Goal: Task Accomplishment & Management: Use online tool/utility

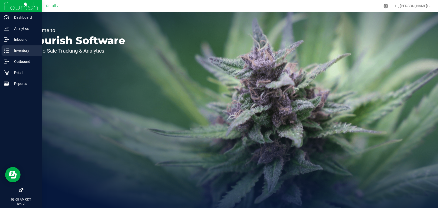
click at [10, 52] on p "Inventory" at bounding box center [24, 50] width 31 height 6
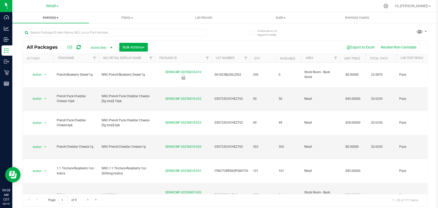
click at [51, 17] on span "Inventory" at bounding box center [50, 17] width 77 height 5
click at [42, 43] on span "Waste log" at bounding box center [27, 43] width 31 height 4
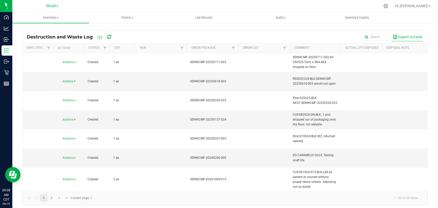
click at [408, 36] on button "Export to Excel" at bounding box center [407, 37] width 32 height 9
click at [104, 49] on span at bounding box center [105, 48] width 4 height 4
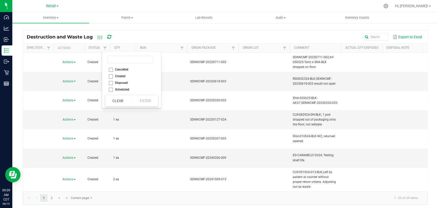
click at [116, 75] on li "Created" at bounding box center [130, 76] width 50 height 7
checkbox input "true"
click at [139, 101] on button "Filter" at bounding box center [145, 100] width 26 height 11
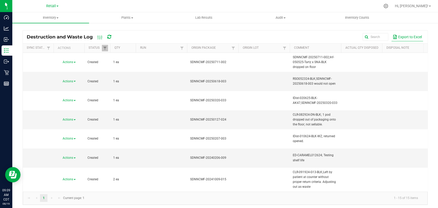
click at [408, 37] on button "Export to Excel" at bounding box center [407, 37] width 32 height 9
click at [56, 5] on span "Retail" at bounding box center [51, 6] width 10 height 5
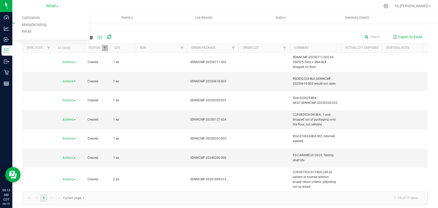
click at [51, 23] on link "Manufacturing" at bounding box center [52, 25] width 75 height 7
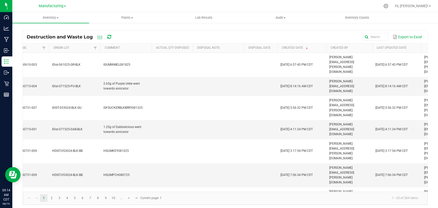
scroll to position [0, 207]
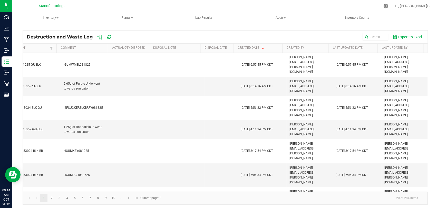
click at [415, 41] on button "Export to Excel" at bounding box center [407, 37] width 32 height 9
